Goal: Browse casually

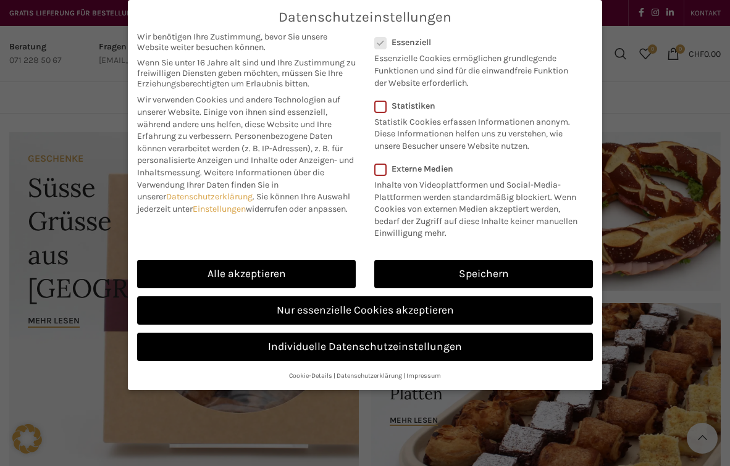
scroll to position [1385, 0]
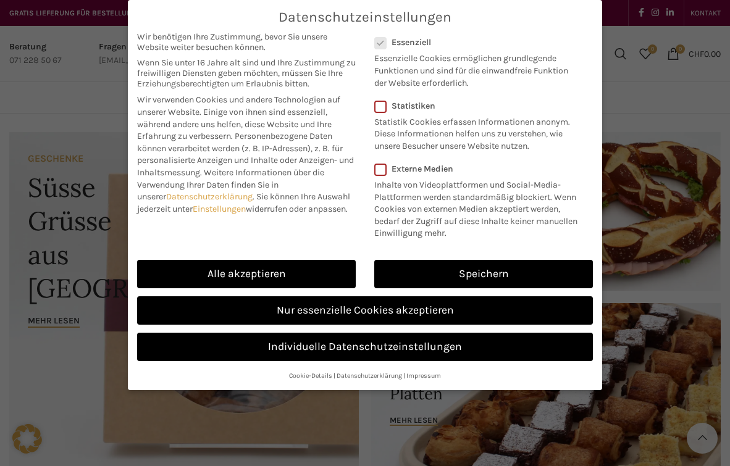
scroll to position [1385, 0]
